Goal: Task Accomplishment & Management: Use online tool/utility

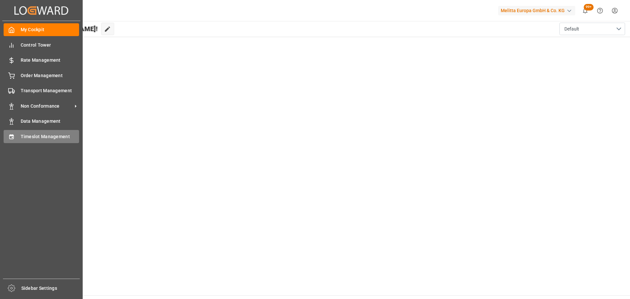
click at [27, 135] on span "Timeslot Management" at bounding box center [50, 136] width 59 height 7
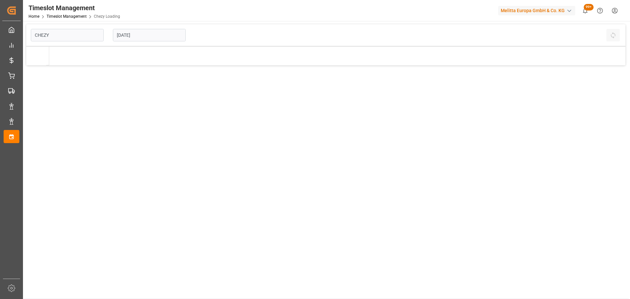
type input "Chezy Loading"
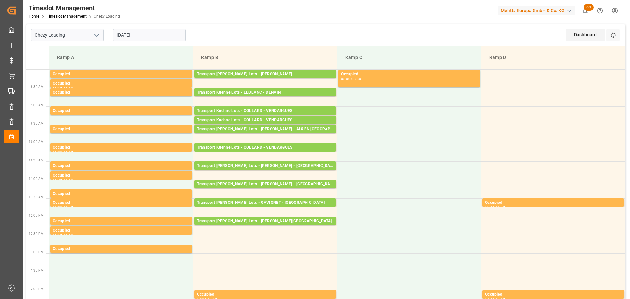
click at [127, 34] on input "[DATE]" at bounding box center [149, 35] width 73 height 12
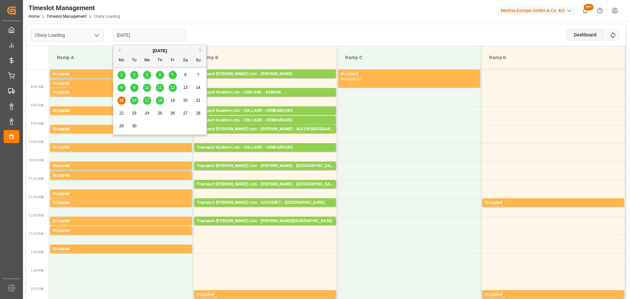
click at [172, 88] on span "12" at bounding box center [172, 87] width 4 height 5
type input "[DATE]"
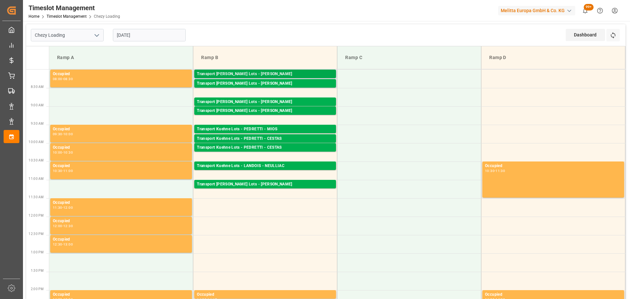
click at [289, 71] on div "Transport [PERSON_NAME] Lots - [PERSON_NAME]" at bounding box center [265, 74] width 137 height 7
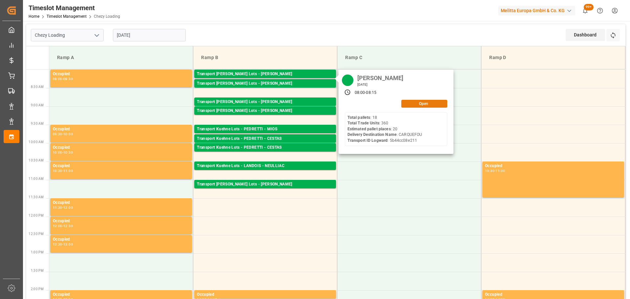
click at [428, 103] on button "Open" at bounding box center [424, 104] width 46 height 8
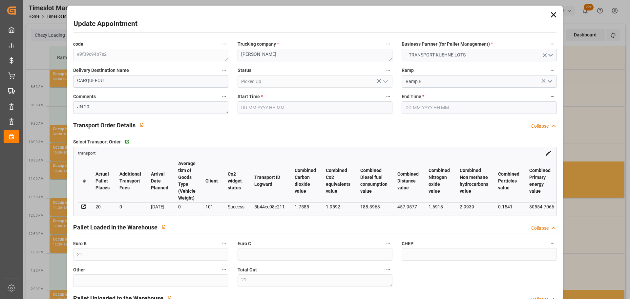
type input "[DATE] 08:00"
type input "[DATE] 08:15"
type input "[DATE] 12:48"
type input "[DATE] 11:23"
type input "[DATE]"
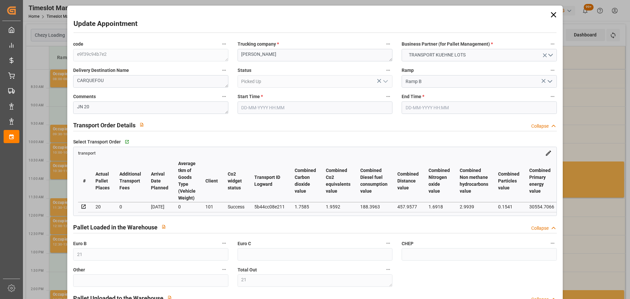
type input "[DATE]"
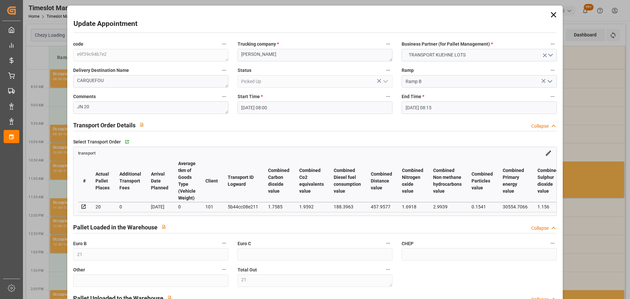
click at [553, 16] on icon at bounding box center [553, 14] width 9 height 9
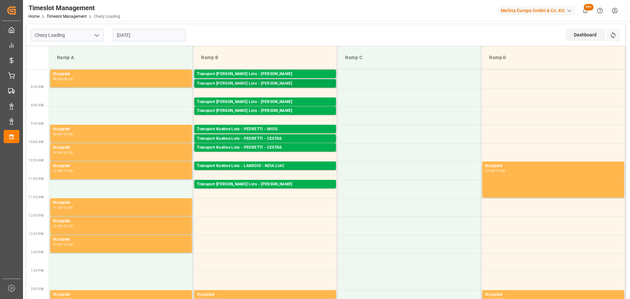
click at [298, 84] on div "Transport [PERSON_NAME] Lots - [PERSON_NAME]" at bounding box center [265, 83] width 137 height 7
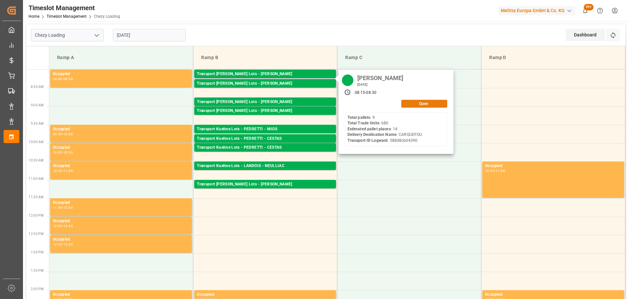
click at [429, 104] on button "Open" at bounding box center [424, 104] width 46 height 8
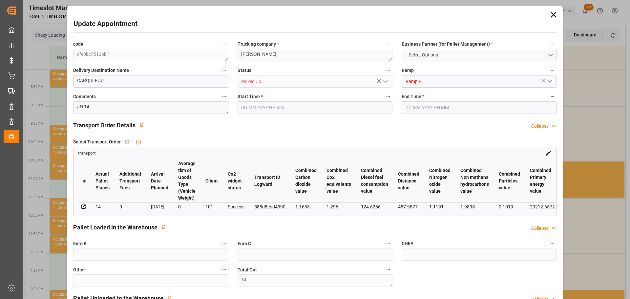
type input "14"
type input "495.46"
type input "0"
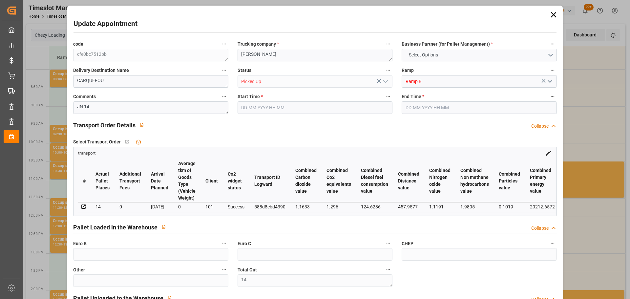
type input "0"
type input "495.46"
type input "0"
type input "14"
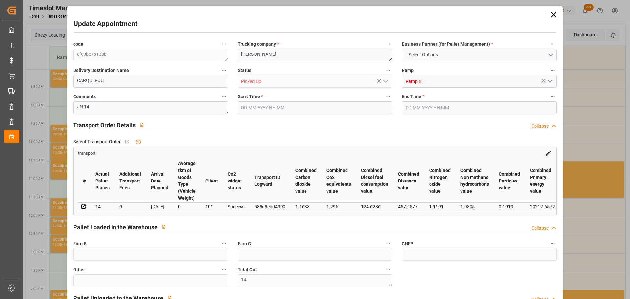
type input "4192.308"
type input "5488"
type input "16817.964"
type input "44"
type input "9"
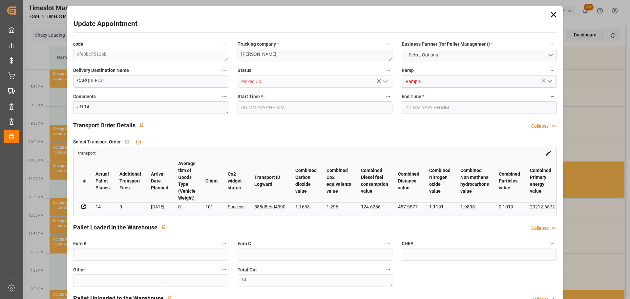
type input "680"
type input "14"
type input "101"
type input "4848.036"
type input "0"
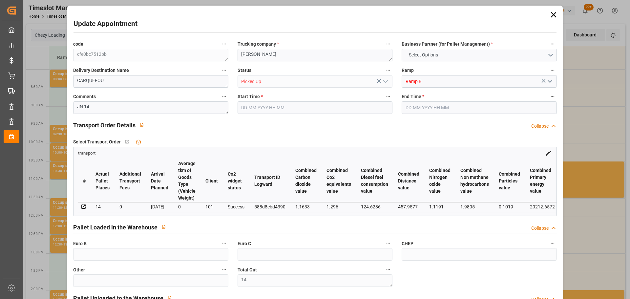
type input "10767.6795"
type input "0"
type input "21"
type input "80"
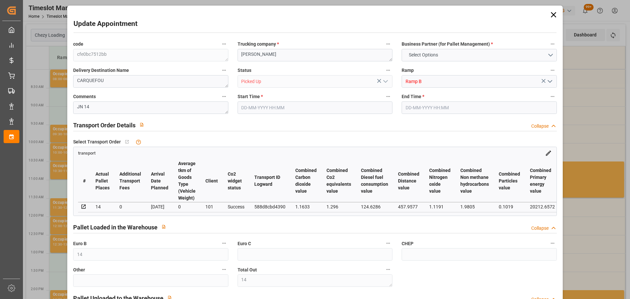
type input "[DATE] 08:15"
type input "[DATE] 08:30"
type input "[DATE] 13:15"
type input "[DATE] 11:34"
type input "[DATE]"
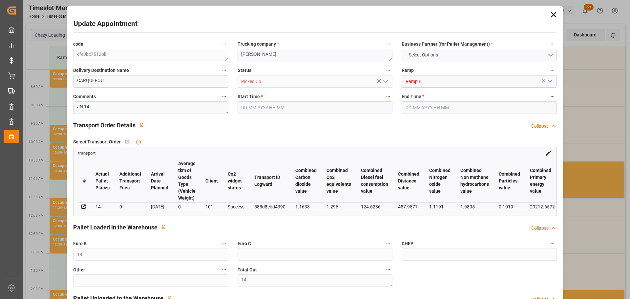
type input "[DATE]"
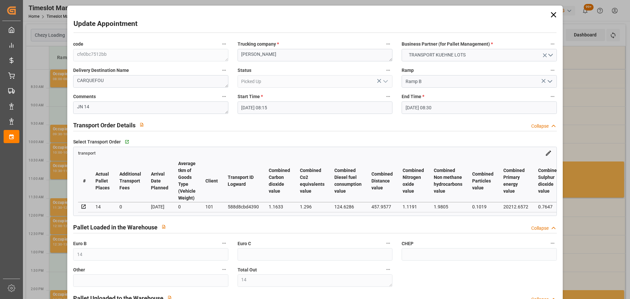
click at [555, 12] on icon at bounding box center [553, 14] width 9 height 9
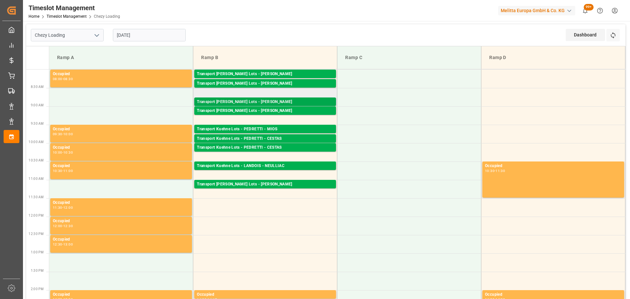
click at [273, 101] on div "Transport [PERSON_NAME] Lots - [PERSON_NAME]" at bounding box center [265, 102] width 137 height 7
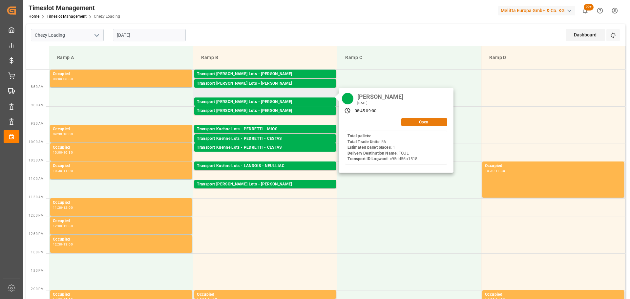
click at [418, 125] on button "Open" at bounding box center [424, 122] width 46 height 8
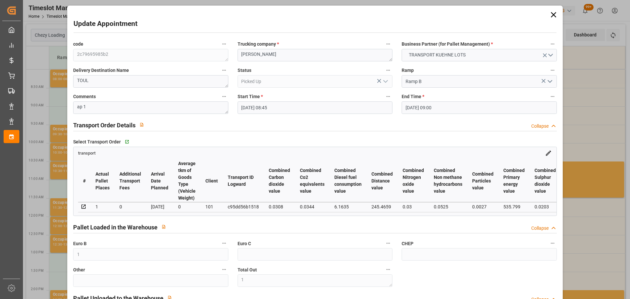
click at [554, 12] on icon at bounding box center [553, 14] width 5 height 5
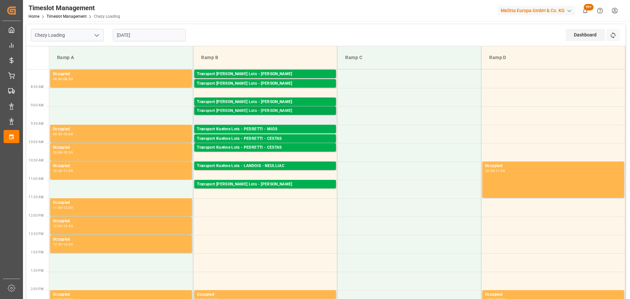
click at [279, 108] on div "Transport [PERSON_NAME] Lots - [PERSON_NAME]" at bounding box center [265, 111] width 137 height 7
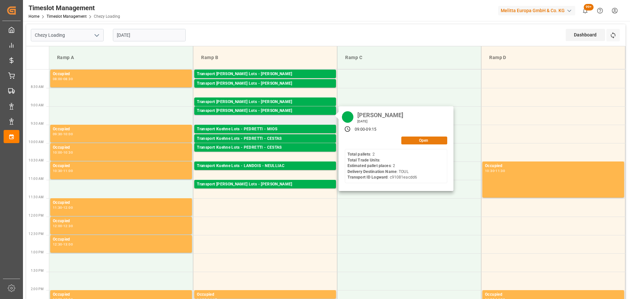
click at [419, 140] on button "Open" at bounding box center [424, 141] width 46 height 8
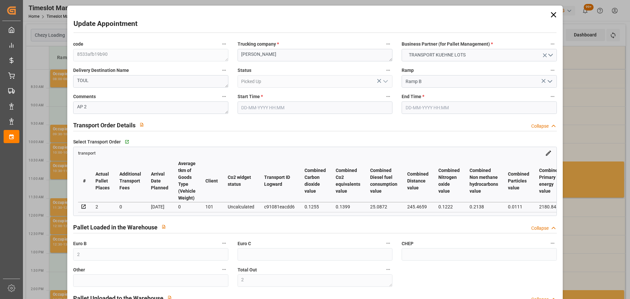
type input "[DATE] 09:00"
type input "[DATE] 09:15"
type input "[DATE] 13:14"
type input "[DATE] 11:36"
type input "[DATE]"
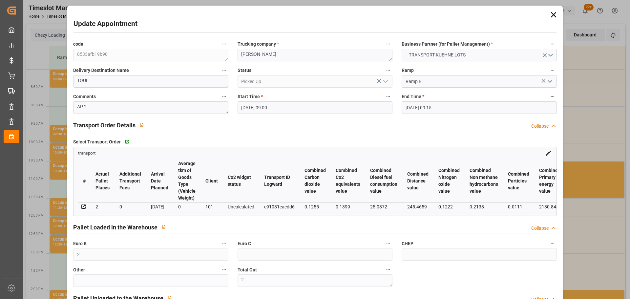
type input "[DATE]"
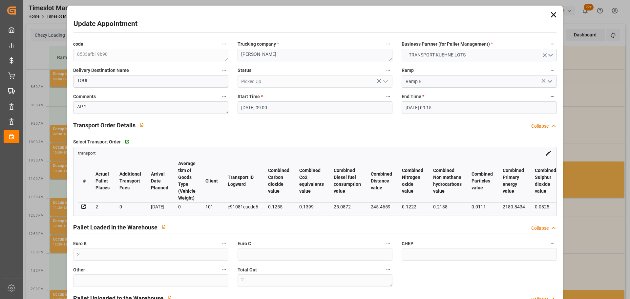
click at [552, 14] on icon at bounding box center [553, 14] width 5 height 5
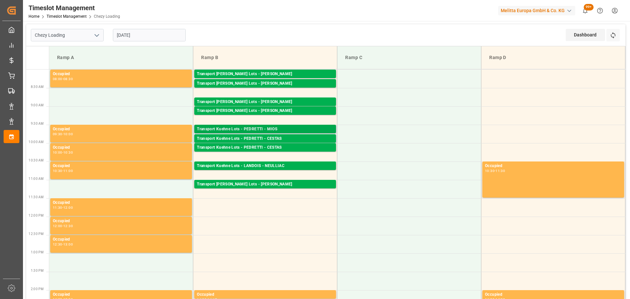
click at [309, 129] on div "Transport Kuehne Lots - PEDRETTI - MIOS" at bounding box center [265, 129] width 137 height 7
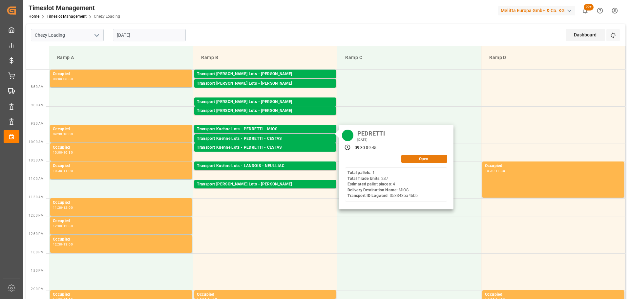
click at [420, 156] on button "Open" at bounding box center [424, 159] width 46 height 8
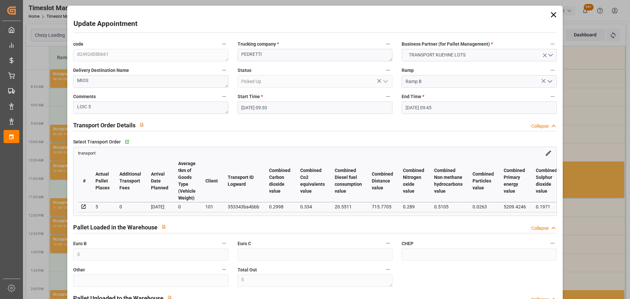
click at [551, 12] on icon at bounding box center [553, 14] width 5 height 5
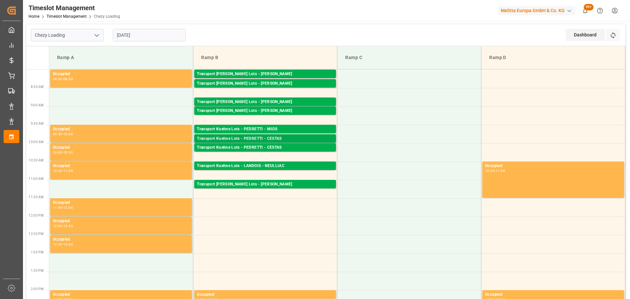
click at [279, 135] on div "Transport [PERSON_NAME] Lots - [PERSON_NAME] - CESTAS Pallets: 4,TU: 345,City: …" at bounding box center [265, 138] width 142 height 9
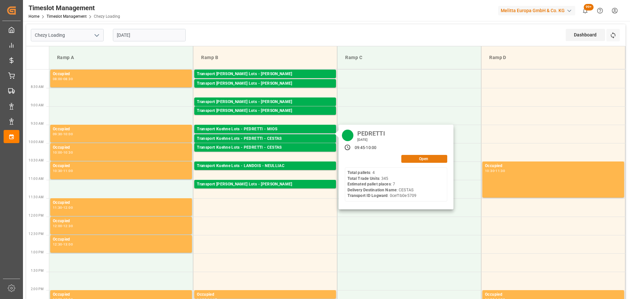
click at [421, 158] on button "Open" at bounding box center [424, 159] width 46 height 8
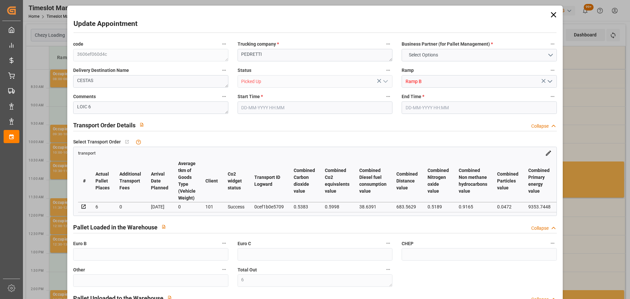
type input "6"
type input "7"
type input "6"
type input "393.84"
type input "0"
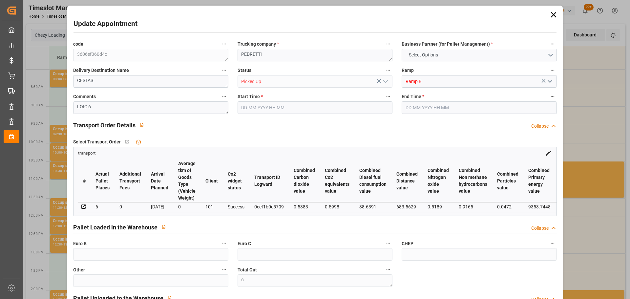
type input "0"
type input "393.84"
type input "0"
type input "6"
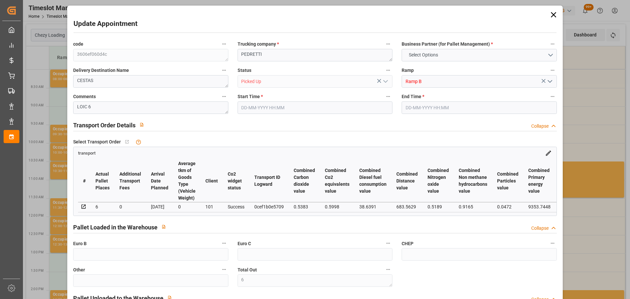
type input "1345.148"
type input "1670.908"
type input "6867.144"
type input "33"
type input "4"
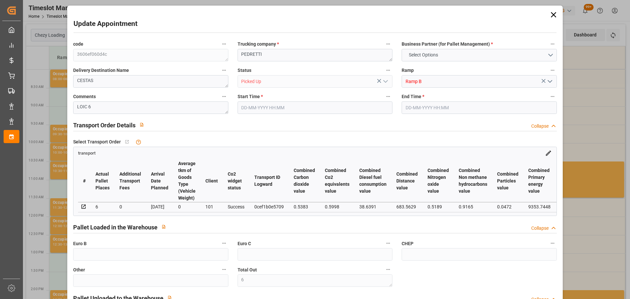
type input "345"
type input "7"
type input "101"
type input "1503.828"
type input "0"
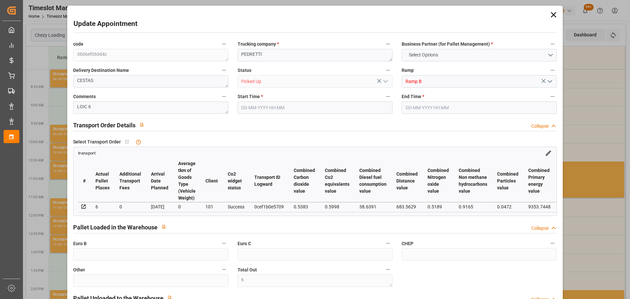
type input "4710.8598"
type input "0"
type input "21"
type input "35"
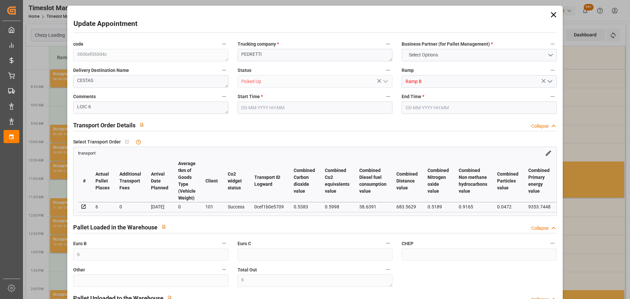
type input "[DATE] 09:45"
type input "[DATE] 10:00"
type input "[DATE] 13:08"
type input "[DATE] 11:28"
type input "[DATE]"
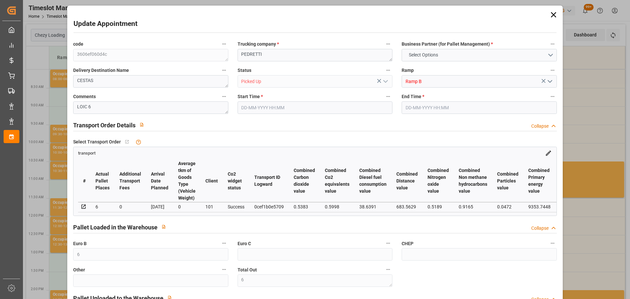
type input "[DATE]"
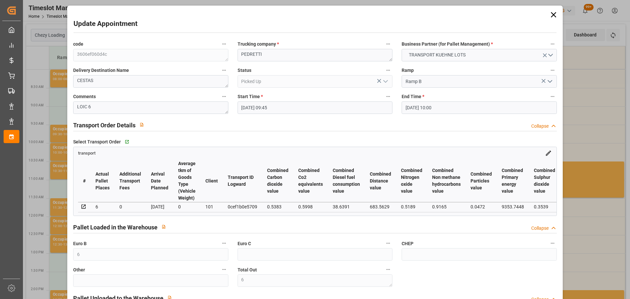
click at [552, 13] on icon at bounding box center [553, 14] width 9 height 9
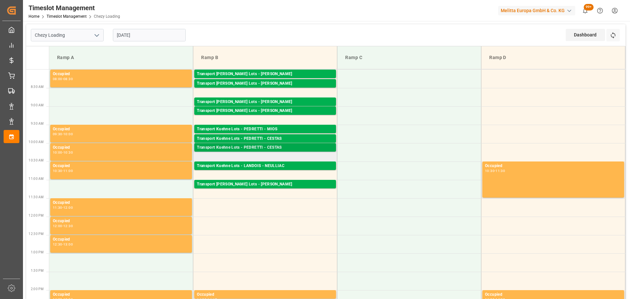
click at [276, 146] on div "Transport Kuehne Lots - PEDRETTI - CESTAS" at bounding box center [265, 147] width 137 height 7
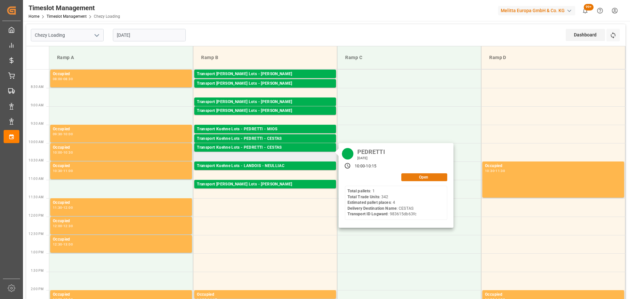
click at [421, 176] on button "Open" at bounding box center [424, 177] width 46 height 8
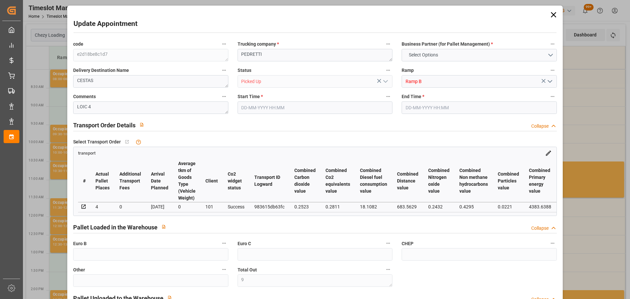
type input "9"
type input "4"
type input "278.57"
type input "0"
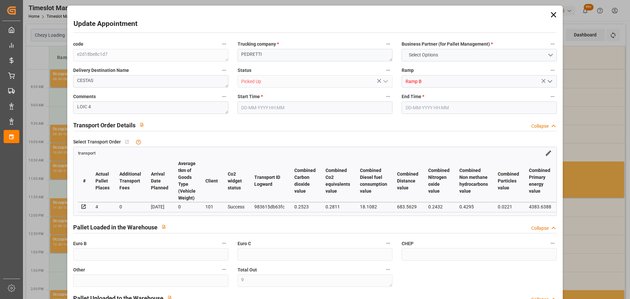
type input "0"
type input "278.57"
type input "0"
type input "9"
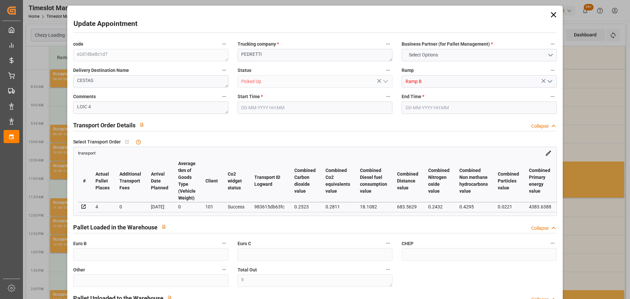
type input "570.283"
type input "1035.714"
type input "3451.704"
type input "33"
type input "1"
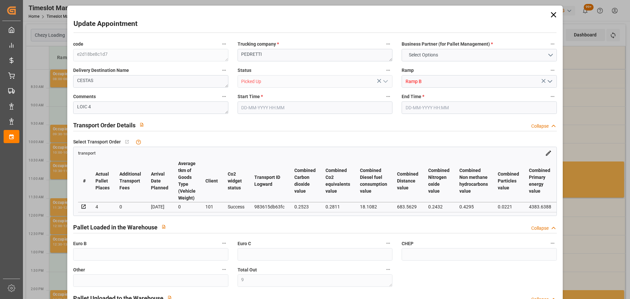
type input "342"
type input "14"
type input "101"
type input "704.77"
type input "0"
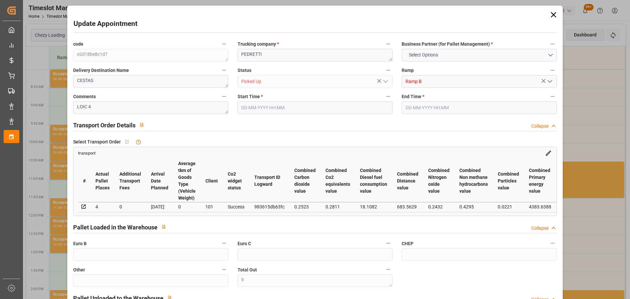
type input "4710.8598"
type input "0"
type input "21"
type input "35"
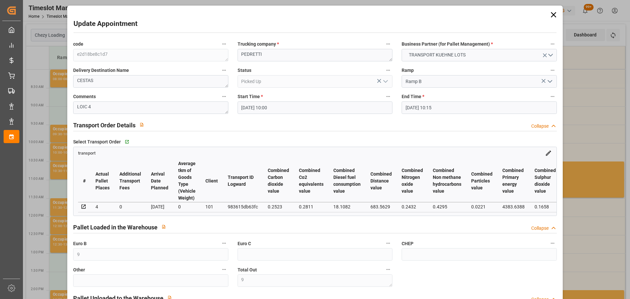
type input "[DATE] 10:00"
type input "[DATE] 10:15"
type input "[DATE] 12:59"
type input "[DATE] 11:33"
type input "[DATE]"
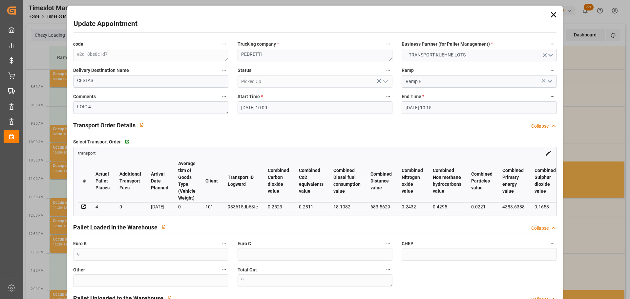
type input "[DATE]"
click at [549, 11] on icon at bounding box center [553, 14] width 9 height 9
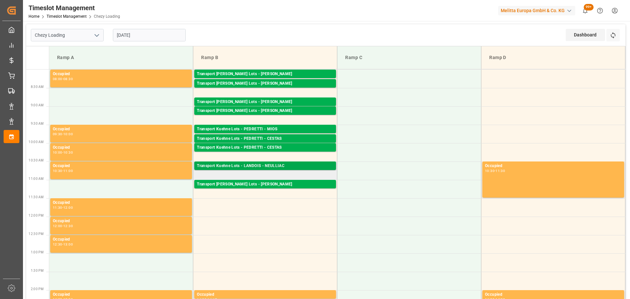
click at [264, 166] on div "Transport Kuehne Lots - LANDOIS - NEULLIAC" at bounding box center [265, 166] width 137 height 7
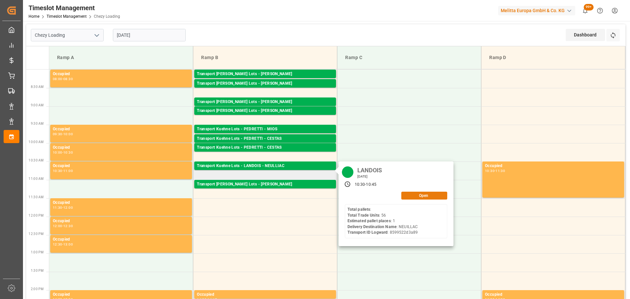
click at [413, 195] on button "Open" at bounding box center [424, 196] width 46 height 8
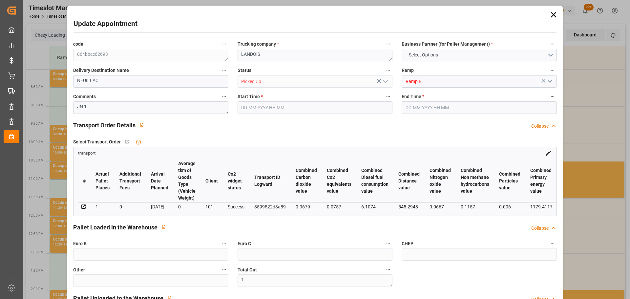
type input "1"
type input "188.62"
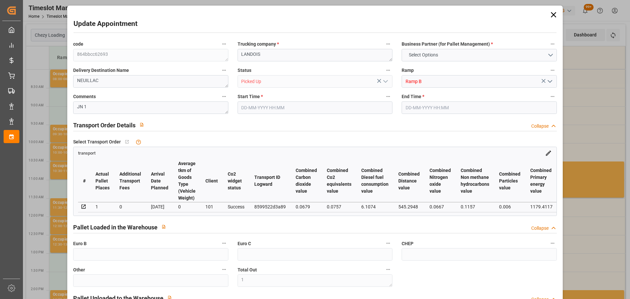
type input "0"
type input "188.62"
type input "0"
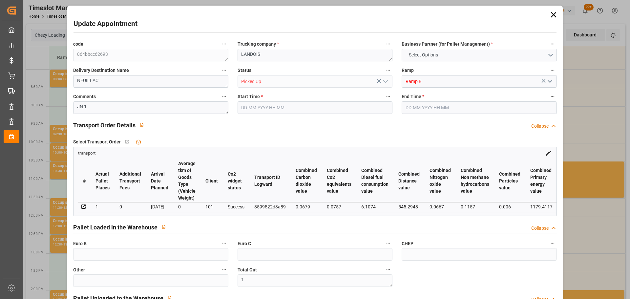
type input "1"
type input "145.152"
type input "286"
type input "1075.2"
type input "56"
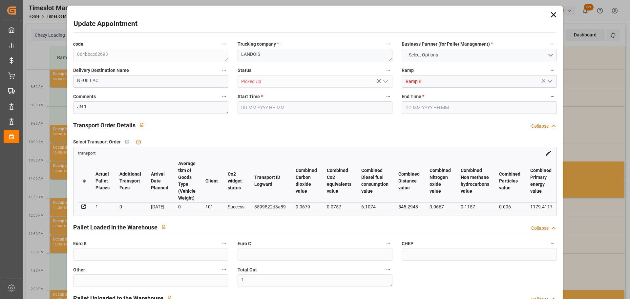
type input "0"
type input "56"
type input "1"
type input "101"
type input "247.296"
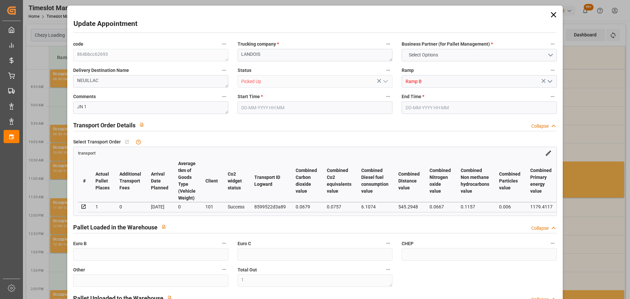
type input "0"
type input "4710.8598"
type input "0"
type input "21"
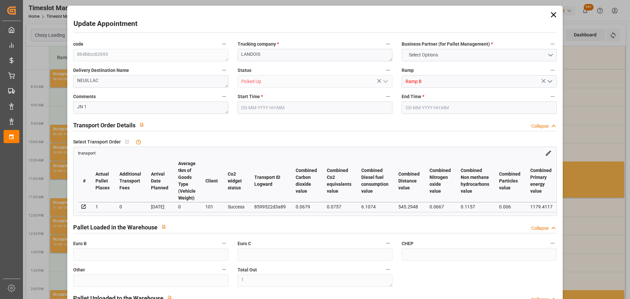
type input "35"
type input "[DATE] 10:30"
type input "[DATE] 10:45"
type input "[DATE] 13:08"
type input "[DATE] 11:26"
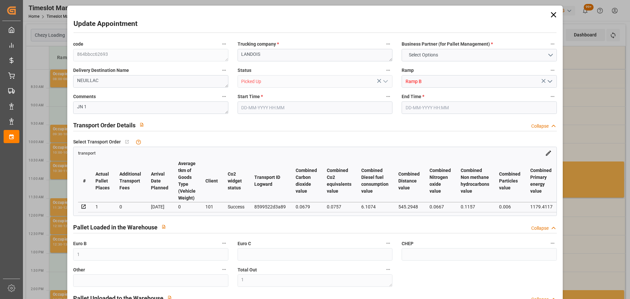
type input "[DATE]"
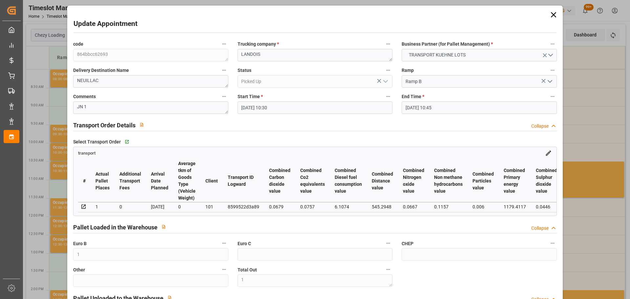
click at [551, 13] on icon at bounding box center [553, 14] width 5 height 5
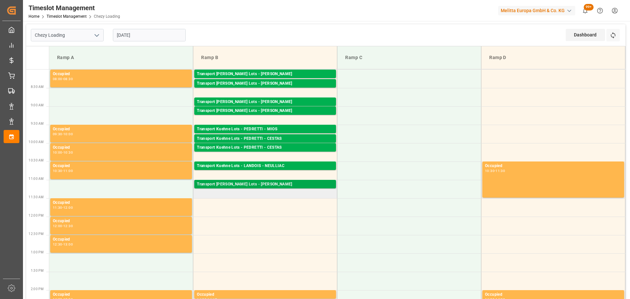
click at [286, 182] on div "Transport [PERSON_NAME] Lots - [PERSON_NAME]" at bounding box center [265, 184] width 137 height 7
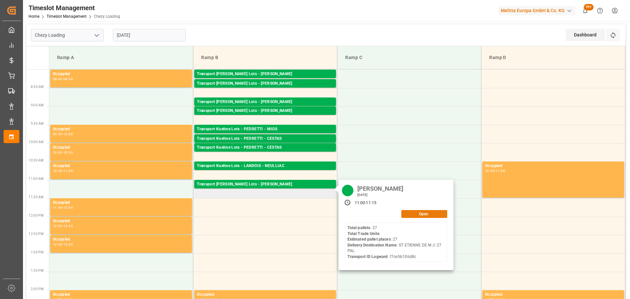
click at [429, 214] on button "Open" at bounding box center [424, 214] width 46 height 8
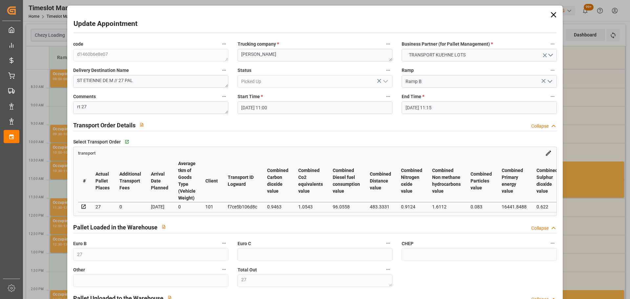
click at [554, 13] on icon at bounding box center [553, 14] width 9 height 9
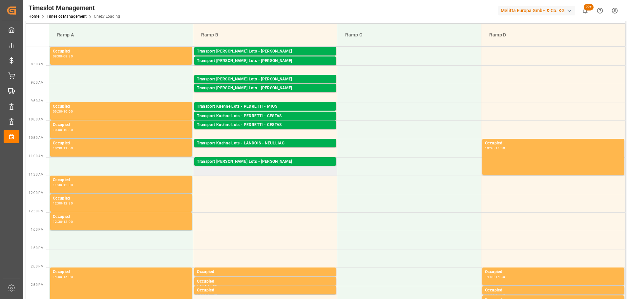
scroll to position [164, 0]
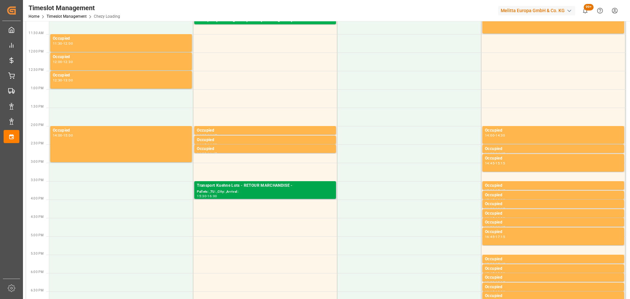
click at [250, 191] on div "Pallets: ,TU: ,City: ,Arrival:" at bounding box center [265, 192] width 137 height 6
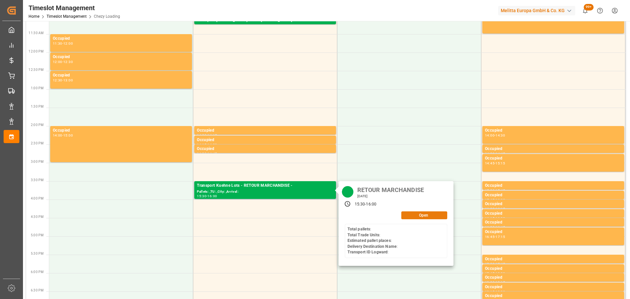
click at [439, 217] on button "Open" at bounding box center [424, 215] width 46 height 8
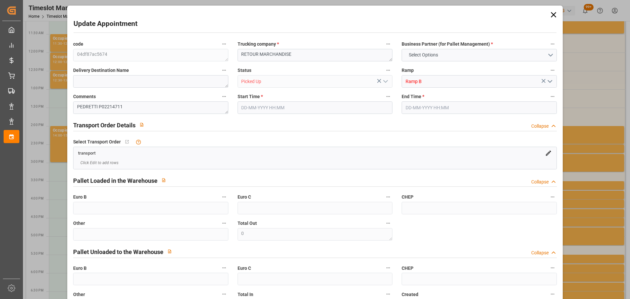
type input "0"
type input "5"
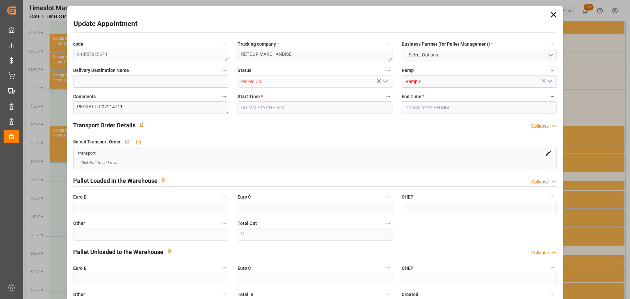
type input "0"
type input "[DATE] 15:30"
type input "[DATE] 16:00"
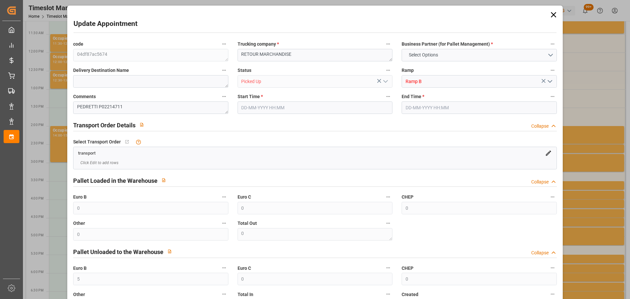
type input "[DATE] 13:31"
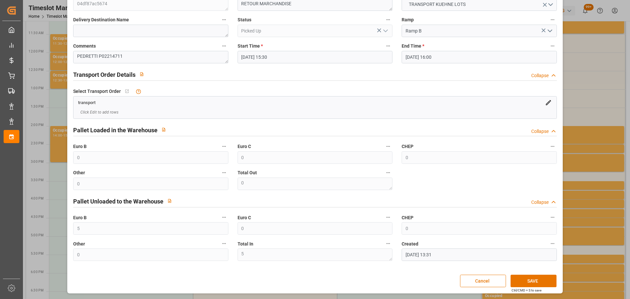
scroll to position [0, 0]
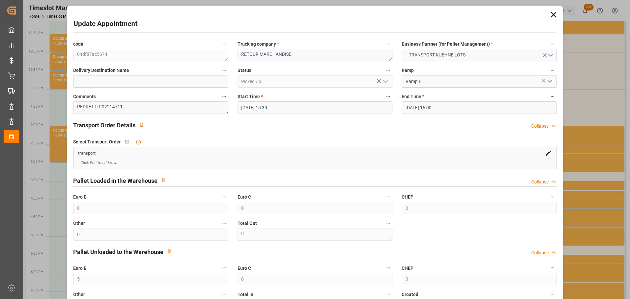
click at [551, 13] on icon at bounding box center [553, 14] width 9 height 9
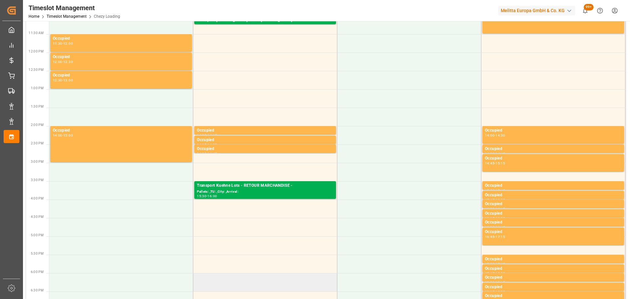
click at [333, 282] on td at bounding box center [265, 282] width 144 height 18
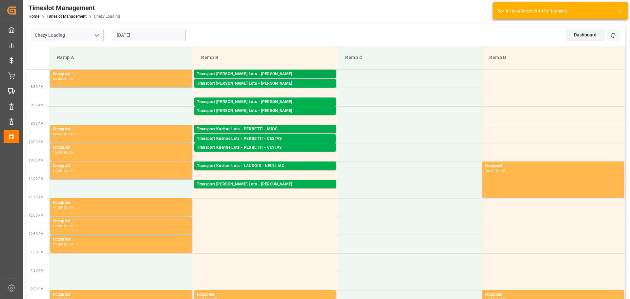
click at [283, 71] on div "Transport [PERSON_NAME] Lots - [PERSON_NAME]" at bounding box center [265, 74] width 137 height 7
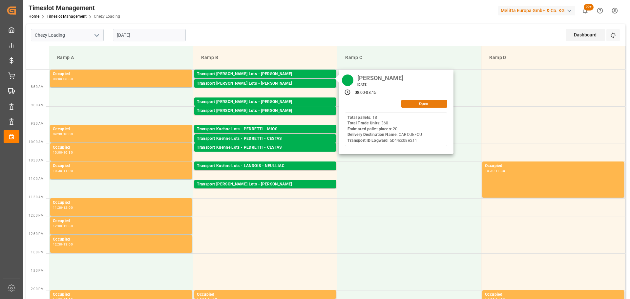
click at [412, 103] on button "Open" at bounding box center [424, 104] width 46 height 8
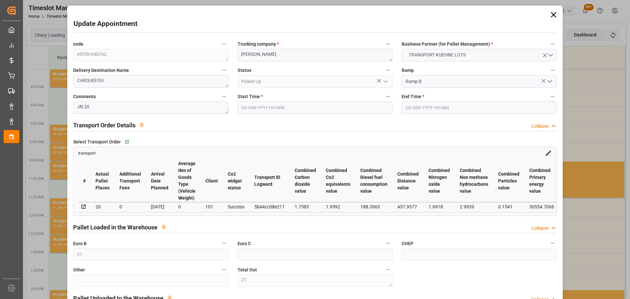
type input "[DATE] 08:00"
type input "[DATE] 08:15"
type input "[DATE] 12:48"
type input "[DATE] 11:23"
type input "[DATE]"
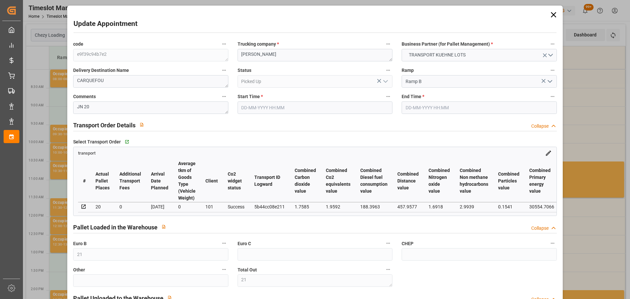
type input "[DATE]"
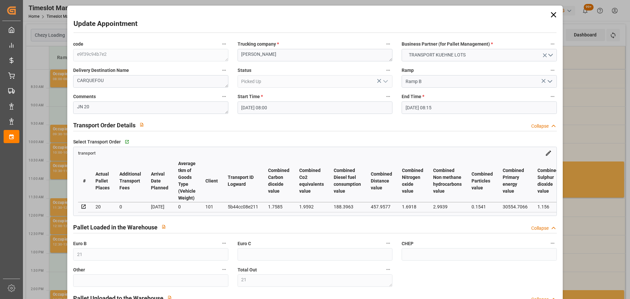
click at [552, 14] on icon at bounding box center [553, 14] width 9 height 9
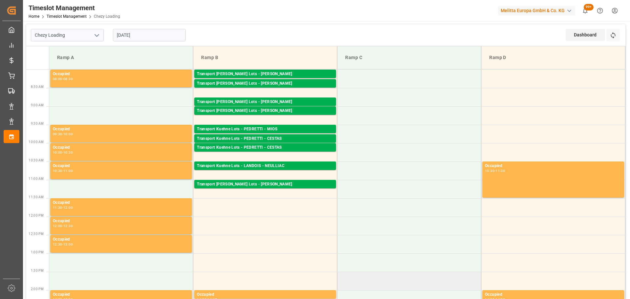
click at [418, 273] on td at bounding box center [409, 281] width 144 height 18
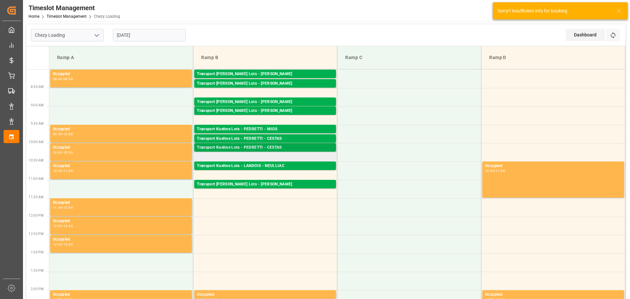
click at [266, 146] on div "Transport Kuehne Lots - PEDRETTI - CESTAS" at bounding box center [265, 147] width 137 height 7
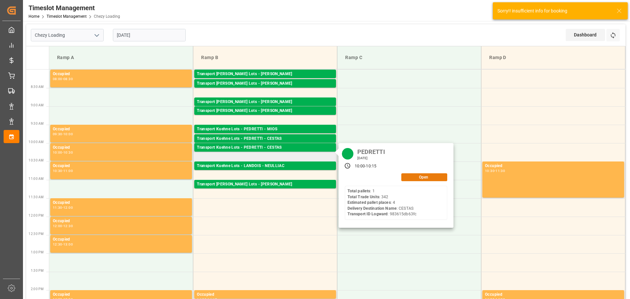
click at [410, 177] on button "Open" at bounding box center [424, 177] width 46 height 8
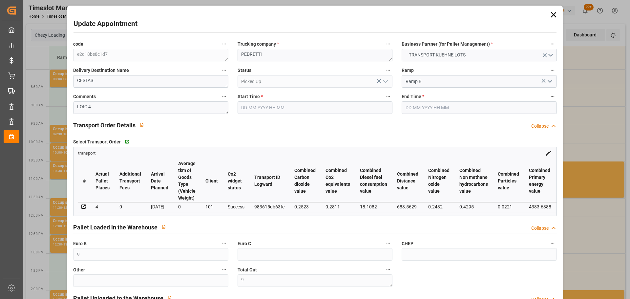
type input "[DATE] 10:00"
type input "[DATE] 10:15"
type input "[DATE] 12:59"
type input "[DATE] 11:33"
type input "[DATE]"
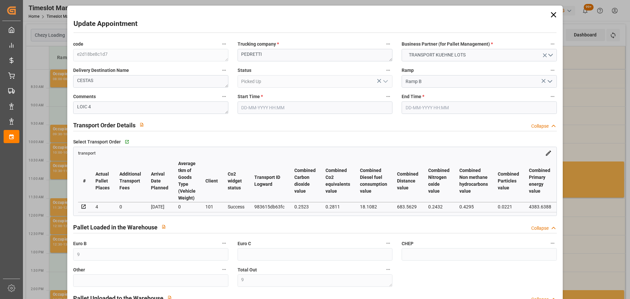
type input "[DATE]"
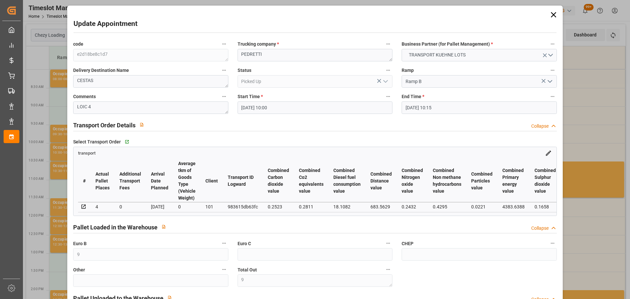
click at [549, 14] on icon at bounding box center [553, 14] width 9 height 9
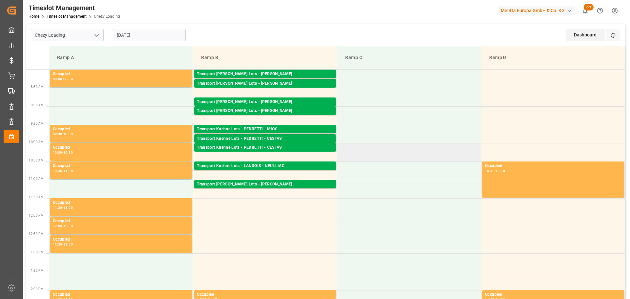
click at [461, 152] on td at bounding box center [409, 152] width 144 height 18
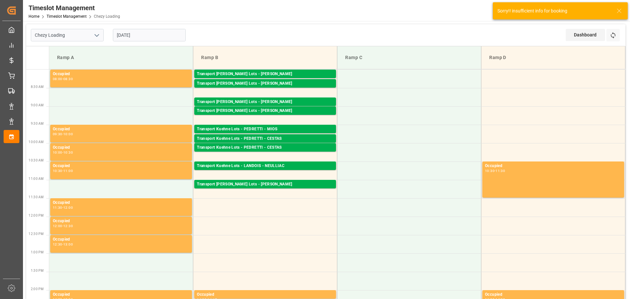
click at [134, 28] on div "[DATE]" at bounding box center [149, 35] width 82 height 22
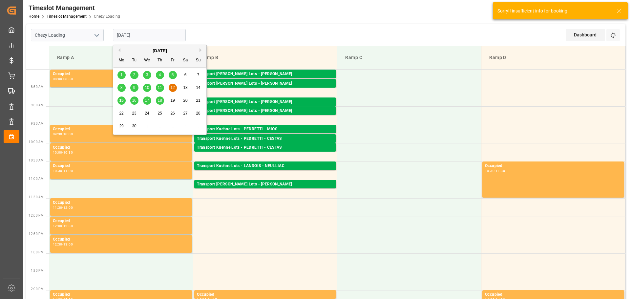
click at [133, 33] on input "[DATE]" at bounding box center [149, 35] width 73 height 12
click at [118, 100] on div "15" at bounding box center [122, 101] width 8 height 8
type input "[DATE]"
